Goal: Task Accomplishment & Management: Complete application form

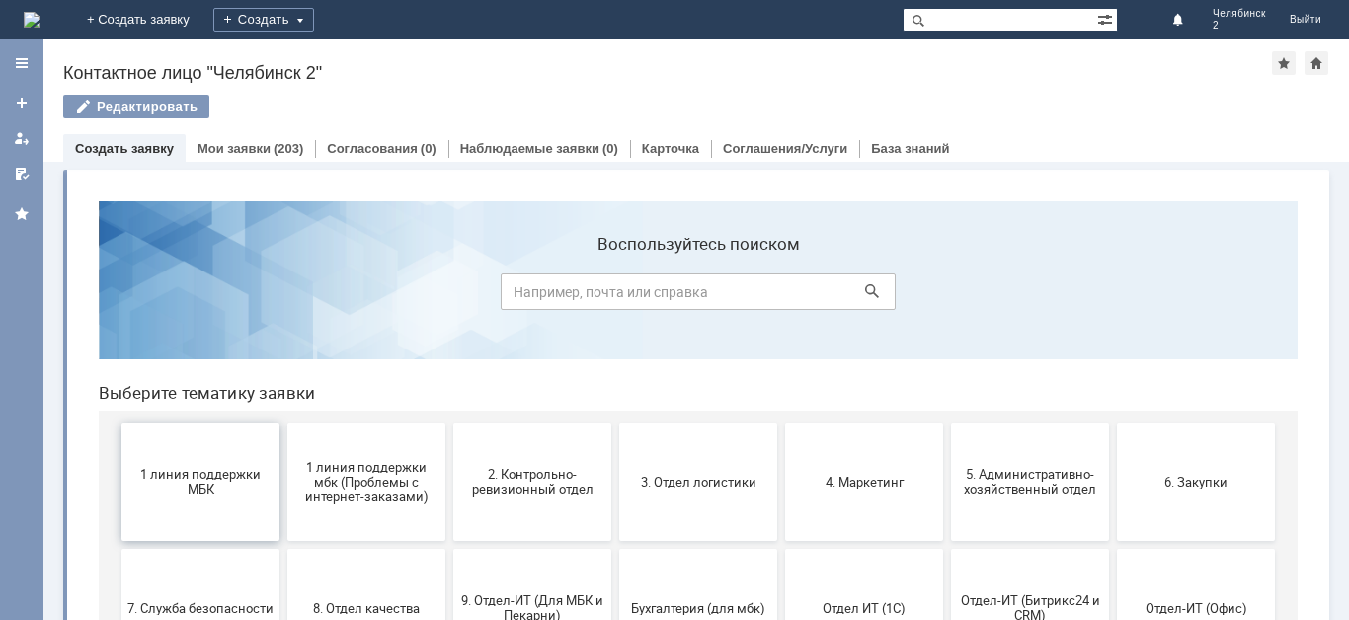
click at [231, 473] on span "1 линия поддержки МБК" at bounding box center [200, 482] width 146 height 30
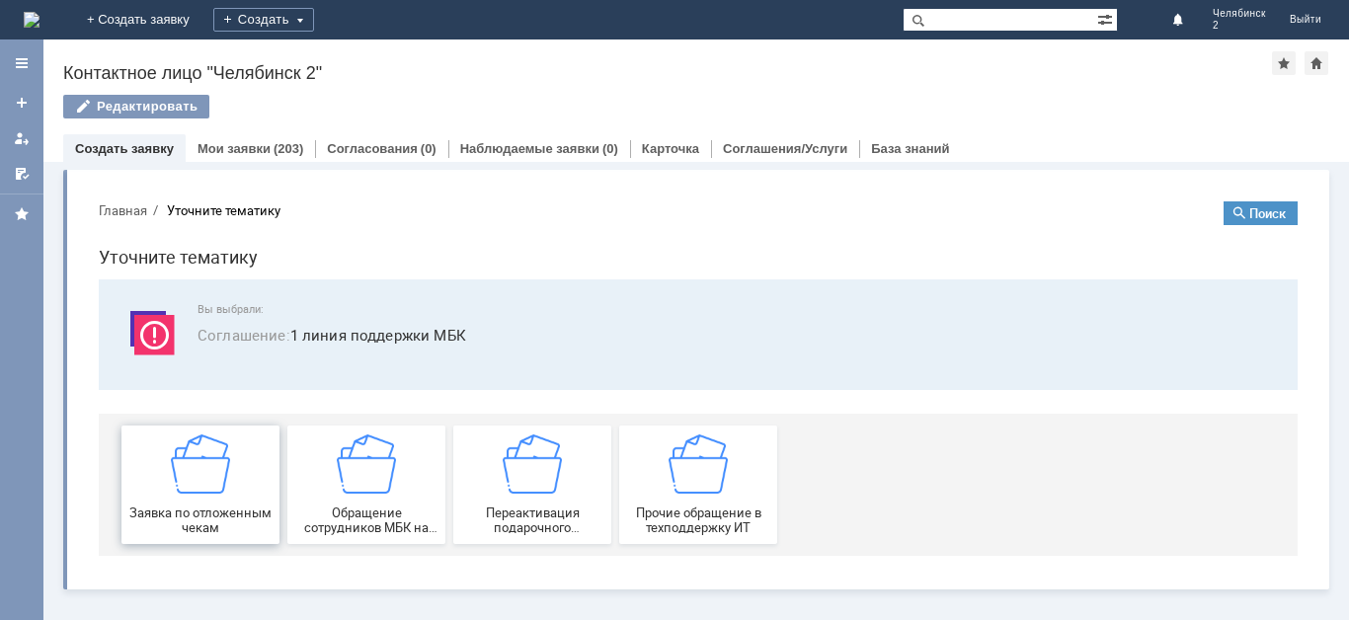
click at [240, 492] on div "Заявка по отложенным чекам" at bounding box center [200, 485] width 146 height 101
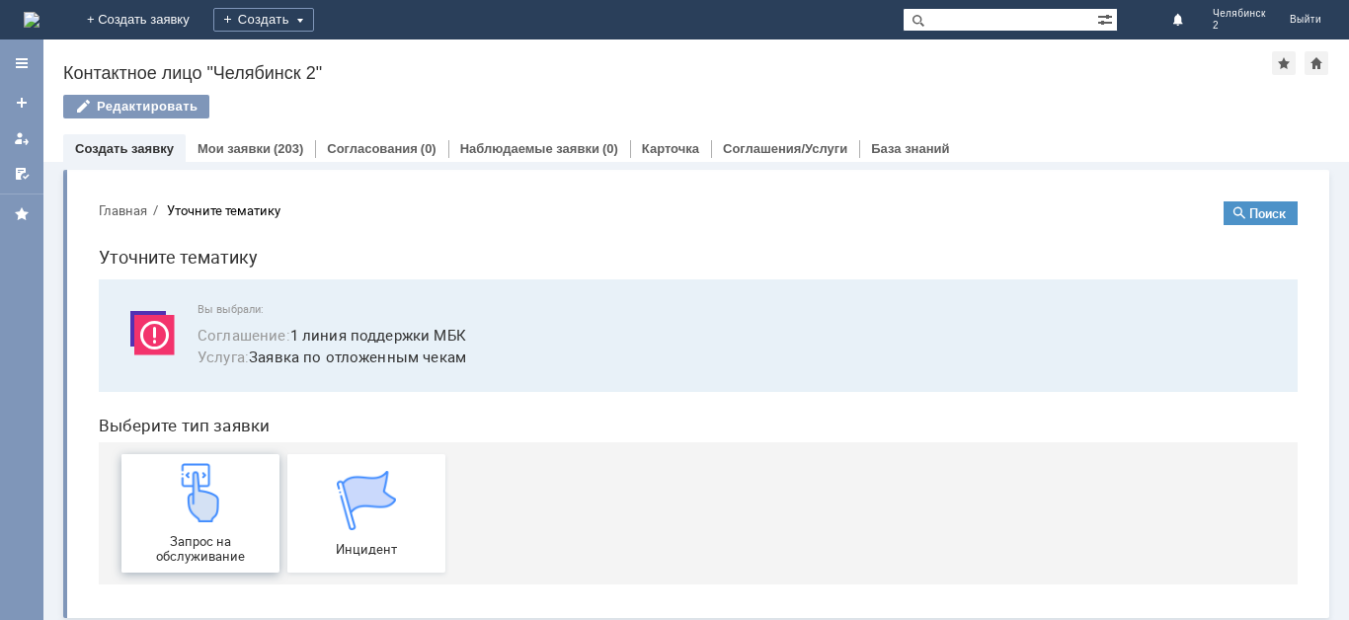
click at [238, 515] on div "Запрос на обслуживание" at bounding box center [200, 513] width 146 height 101
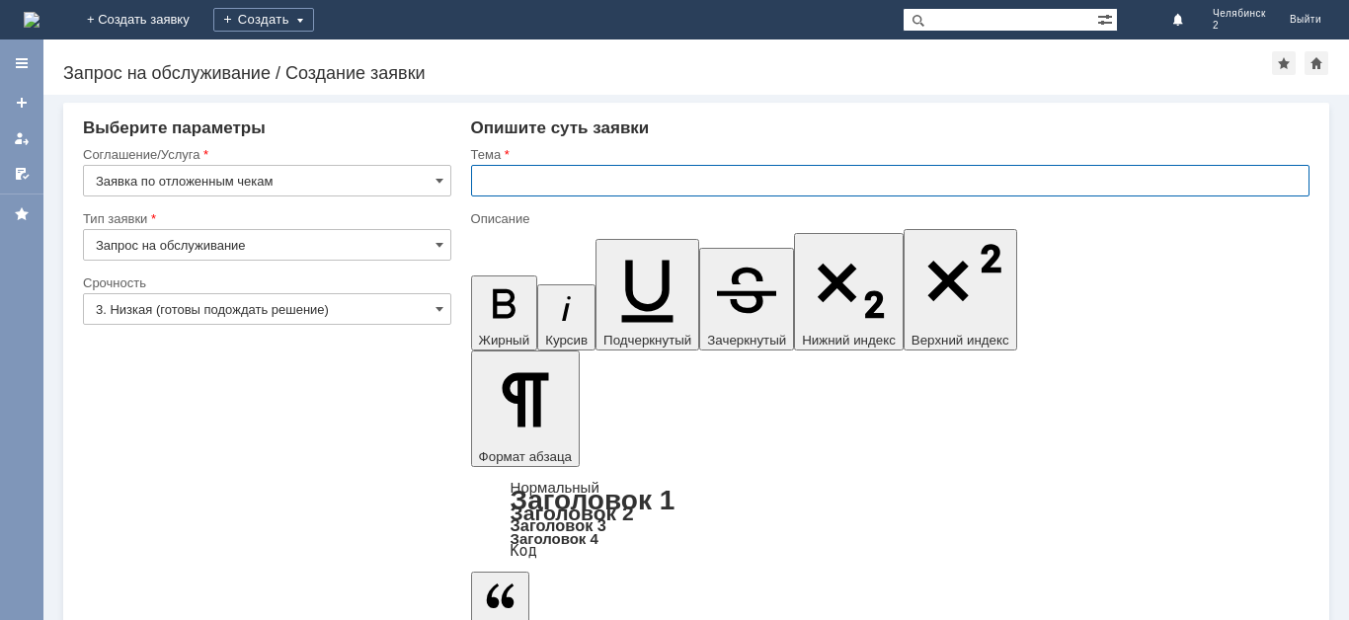
click at [529, 184] on input "text" at bounding box center [890, 181] width 839 height 32
type input "Д"
type input "Отложенные чеки"
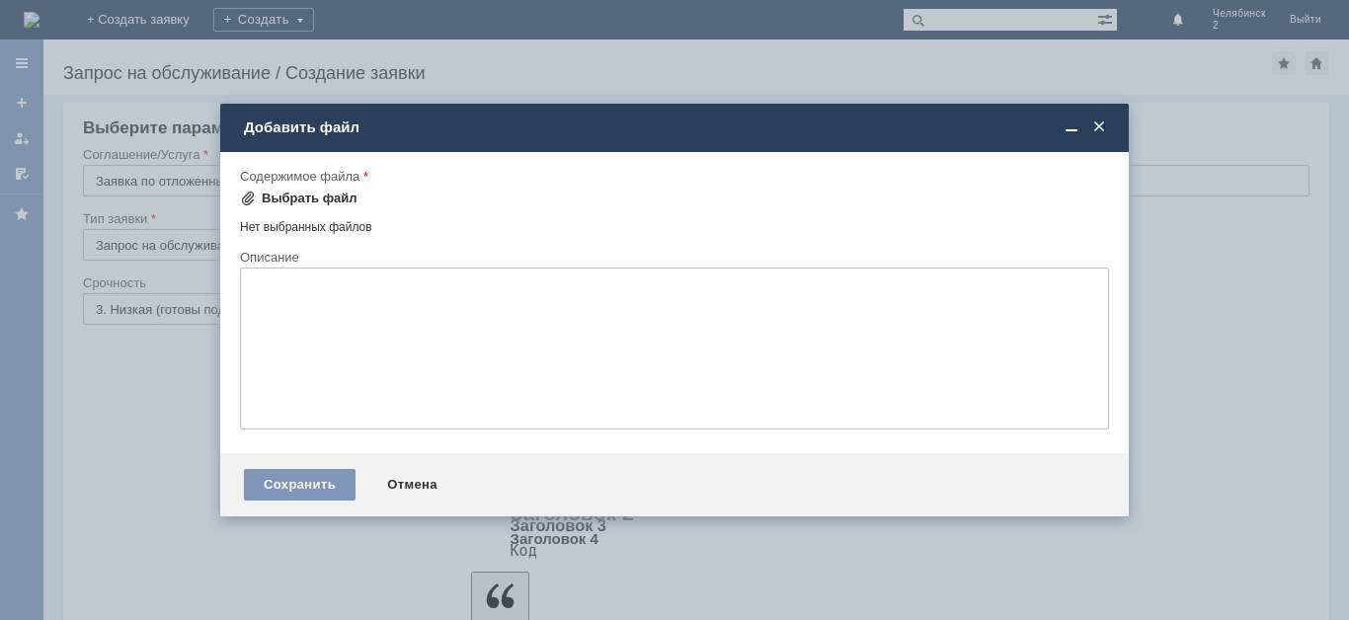
click at [336, 195] on div "Выбрать файл" at bounding box center [310, 199] width 96 height 16
click at [333, 196] on div "Выбрать файл" at bounding box center [310, 199] width 96 height 16
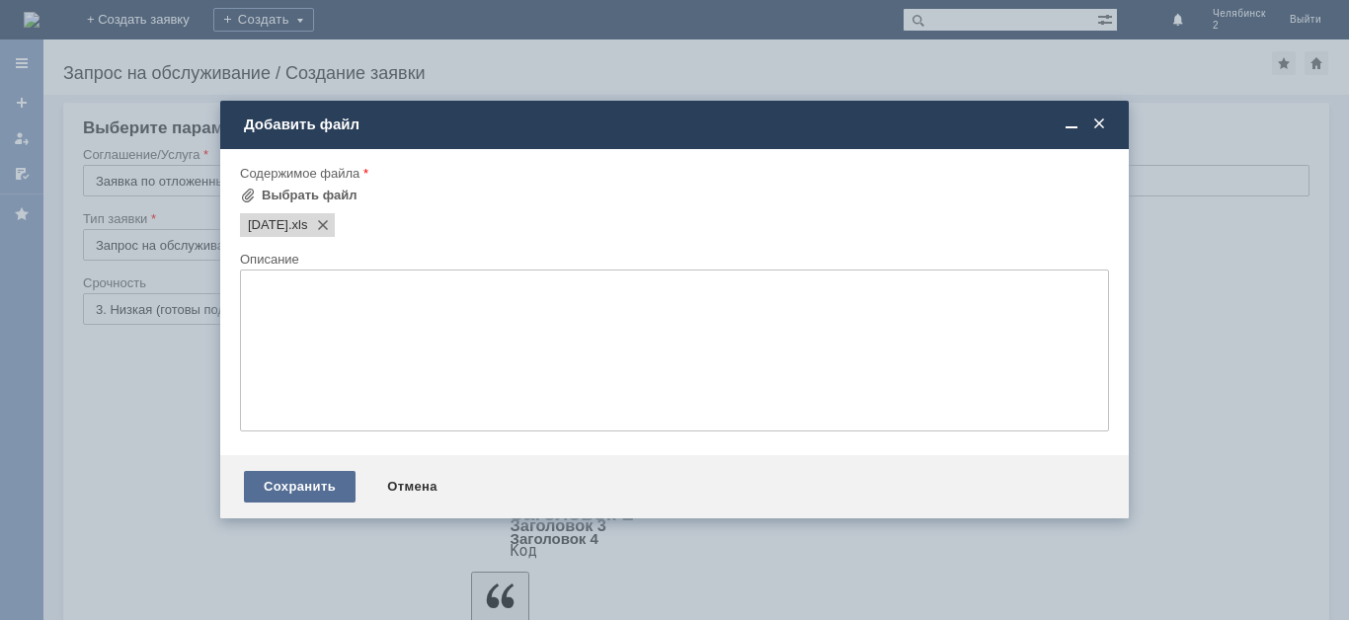
click at [298, 483] on div "Сохранить" at bounding box center [300, 487] width 112 height 32
